Goal: Task Accomplishment & Management: Use online tool/utility

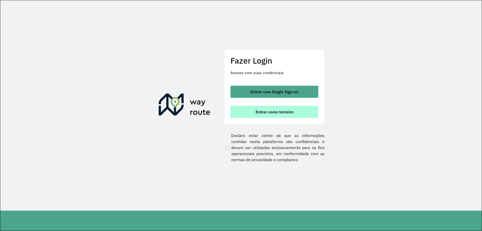
click at [288, 109] on button "Entrar como terceiro" at bounding box center [274, 112] width 88 height 12
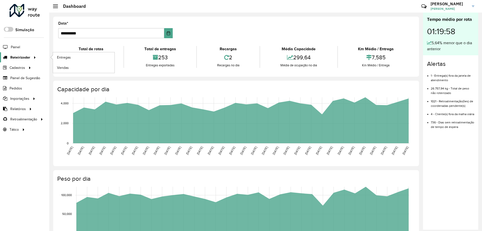
click at [15, 58] on span "Roteirizador" at bounding box center [20, 57] width 20 height 5
click at [63, 59] on span "Entregas" at bounding box center [64, 57] width 14 height 5
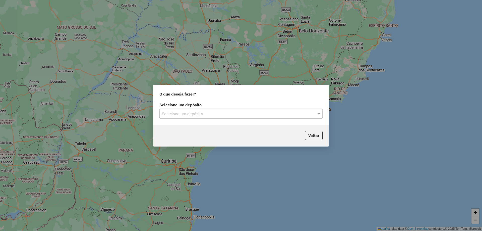
click at [236, 119] on div "Selecione um depósito Selecione um depósito" at bounding box center [240, 113] width 175 height 24
click at [236, 117] on div "Selecione um depósito" at bounding box center [240, 113] width 163 height 10
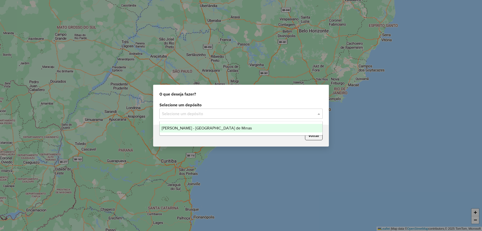
click at [225, 132] on div "[PERSON_NAME] - [GEOGRAPHIC_DATA] de Minas" at bounding box center [241, 128] width 163 height 9
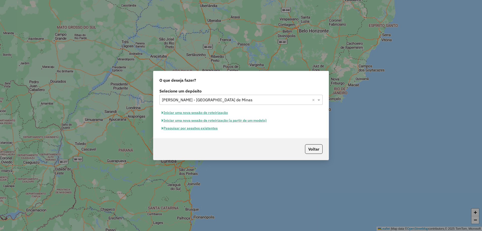
click at [199, 130] on button "Pesquisar por sessões existentes" at bounding box center [189, 128] width 61 height 8
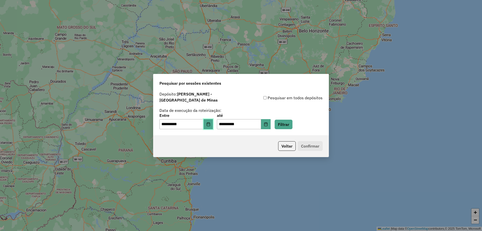
click at [213, 123] on button "Choose Date" at bounding box center [209, 124] width 10 height 10
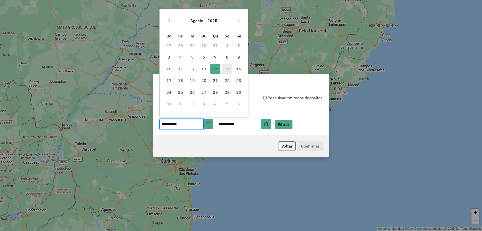
click at [228, 69] on span "15" at bounding box center [227, 69] width 10 height 10
type input "**********"
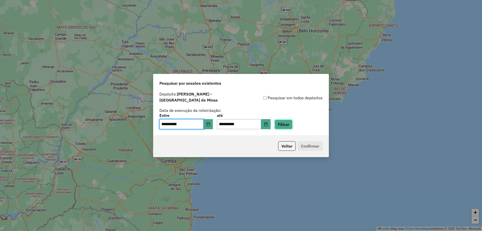
click at [288, 126] on button "Filtrar" at bounding box center [284, 125] width 18 height 10
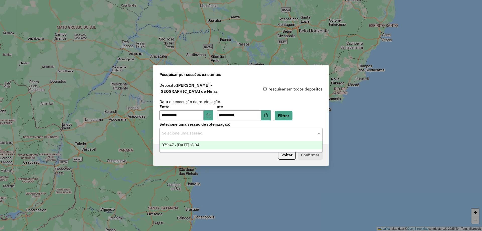
click at [250, 130] on input "text" at bounding box center [236, 133] width 148 height 6
click at [212, 145] on div "979147 - [DATE] 18:04" at bounding box center [241, 145] width 163 height 9
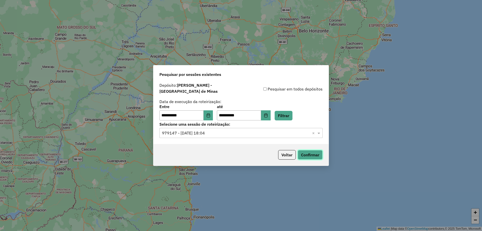
click at [316, 153] on button "Confirmar" at bounding box center [310, 155] width 25 height 10
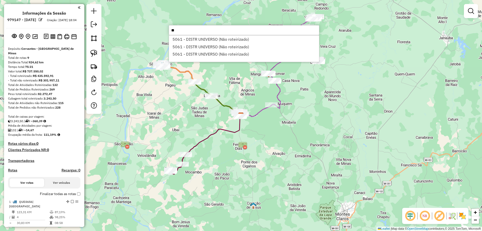
type input "*"
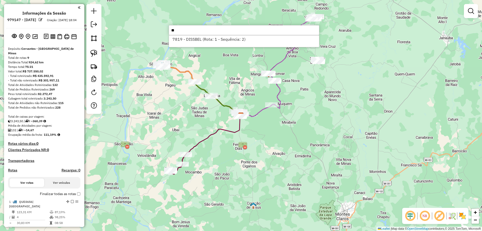
type input "*"
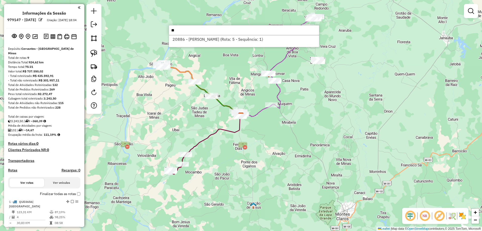
type input "*"
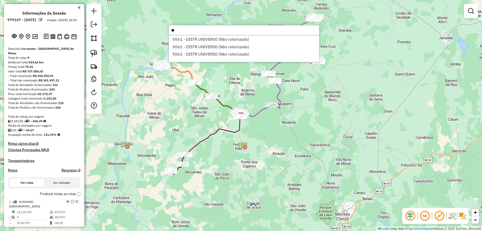
type input "*"
type input "****"
click at [237, 38] on li "5061 - DISTR UNIVERSO (Não roteirizado)" at bounding box center [244, 39] width 150 height 8
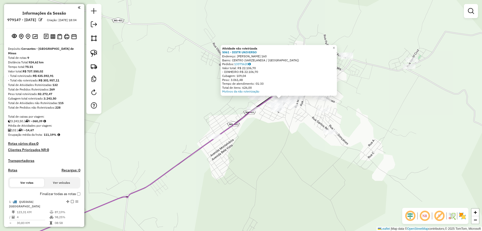
drag, startPoint x: 281, startPoint y: 82, endPoint x: 272, endPoint y: 115, distance: 35.0
click at [272, 115] on div "Atividade não roteirizada 5061 - DISTR UNIVERSO Endereço: FELICIANO DE CARVALHO…" at bounding box center [241, 115] width 482 height 231
